Goal: Task Accomplishment & Management: Use online tool/utility

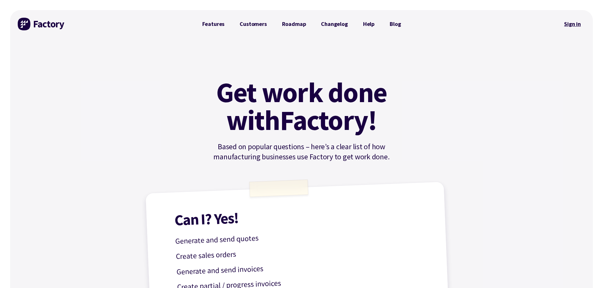
click at [577, 19] on link "Sign in" at bounding box center [572, 24] width 26 height 15
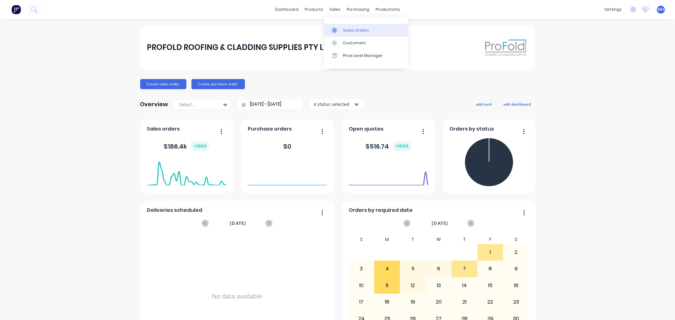
click at [344, 29] on div "Sales Orders" at bounding box center [356, 31] width 26 height 6
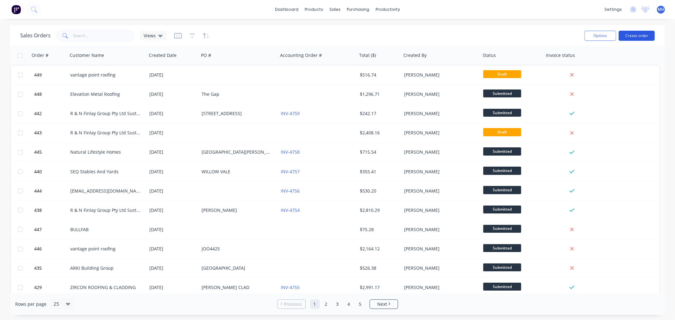
click at [637, 37] on button "Create order" at bounding box center [637, 36] width 36 height 10
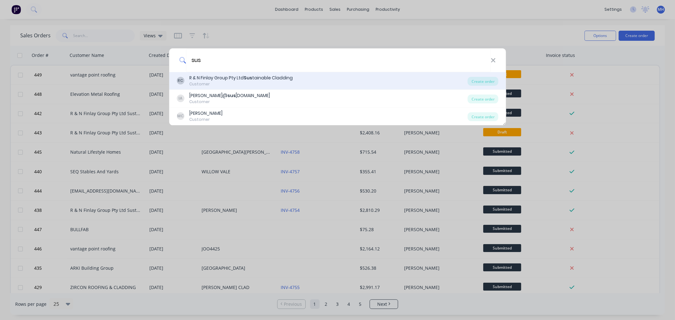
type input "sus"
click at [339, 78] on div "RC R & N Finlay Group Pty Ltd Sus tainable Cladding Customer" at bounding box center [322, 81] width 291 height 12
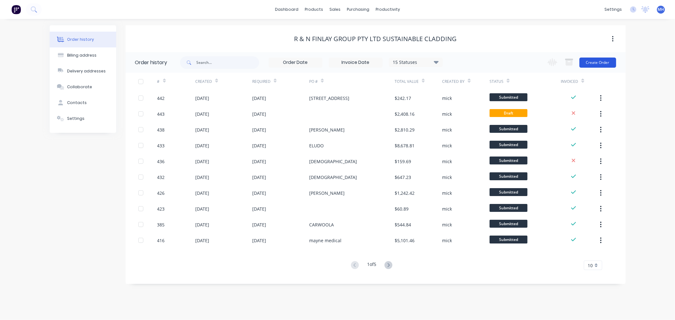
click at [584, 59] on button "Create Order" at bounding box center [597, 63] width 37 height 10
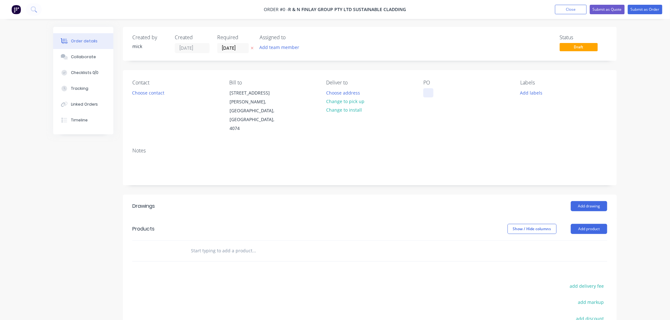
click at [424, 93] on div at bounding box center [428, 92] width 10 height 9
click at [586, 210] on div "Order details Collaborate Checklists 0/0 Tracking Linked Orders Timeline Order …" at bounding box center [335, 225] width 576 height 396
click at [590, 224] on button "Add product" at bounding box center [588, 229] width 36 height 10
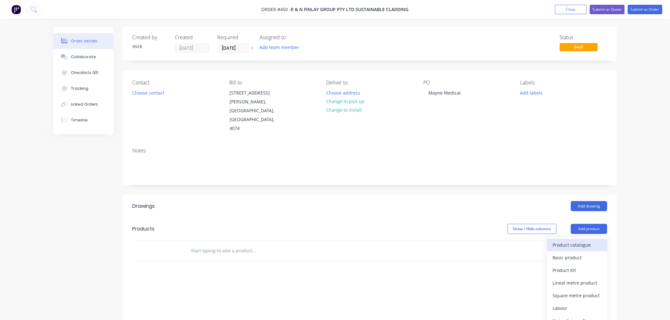
click at [570, 240] on div "Product catalogue" at bounding box center [576, 244] width 49 height 9
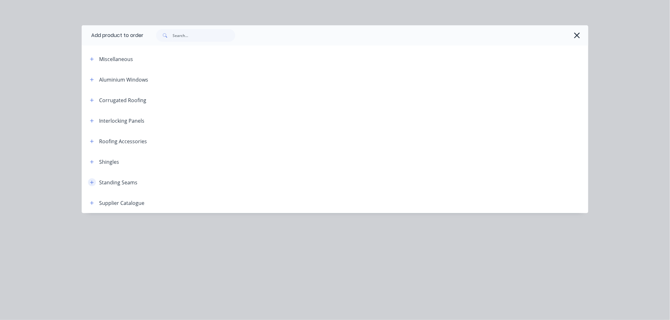
click at [91, 183] on icon "button" at bounding box center [92, 182] width 4 height 4
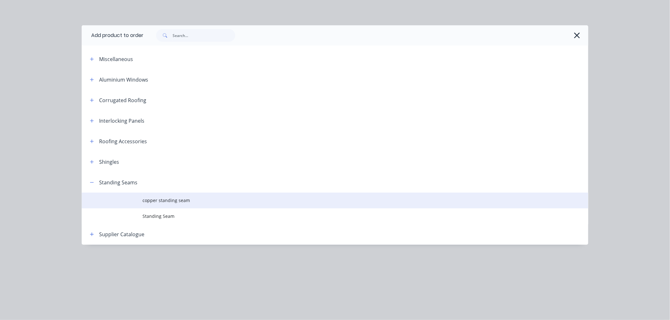
click at [154, 198] on span "copper standing seam" at bounding box center [320, 200] width 356 height 7
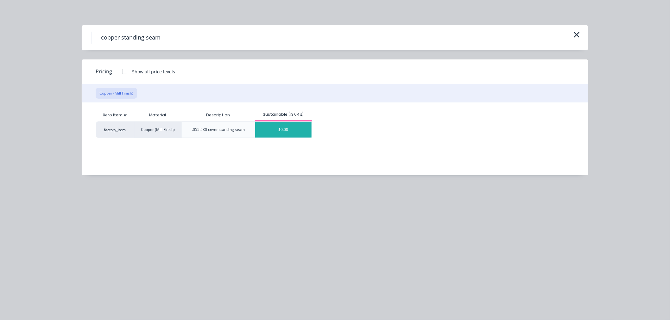
click at [293, 125] on div "$0.00" at bounding box center [283, 130] width 56 height 16
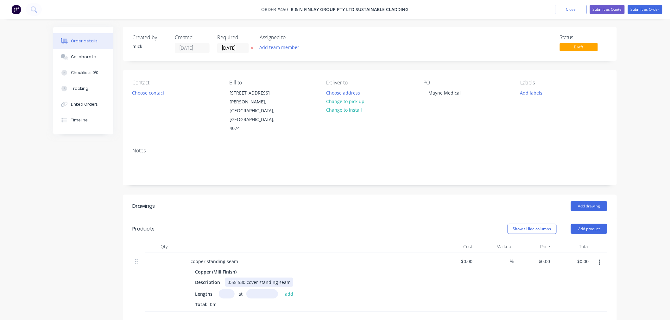
click at [249, 267] on div "Copper (Mill Finish) Description .055 530 cover standing seam Lengths at add To…" at bounding box center [309, 287] width 248 height 41
drag, startPoint x: 285, startPoint y: 267, endPoint x: 202, endPoint y: 260, distance: 83.5
click at [204, 278] on div "Description .055 530 cover standing seam" at bounding box center [308, 282] width 232 height 9
